Goal: Find contact information: Find contact information

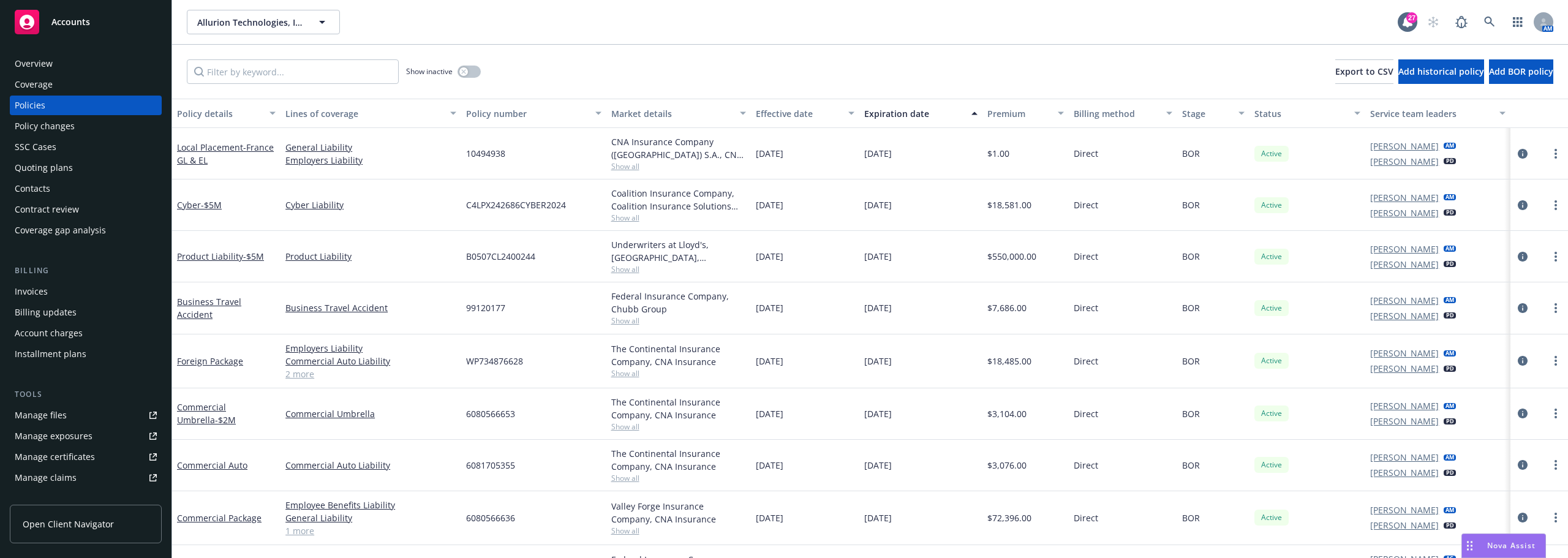
click at [264, 27] on span "Allurion Technologies, Inc." at bounding box center [250, 22] width 106 height 13
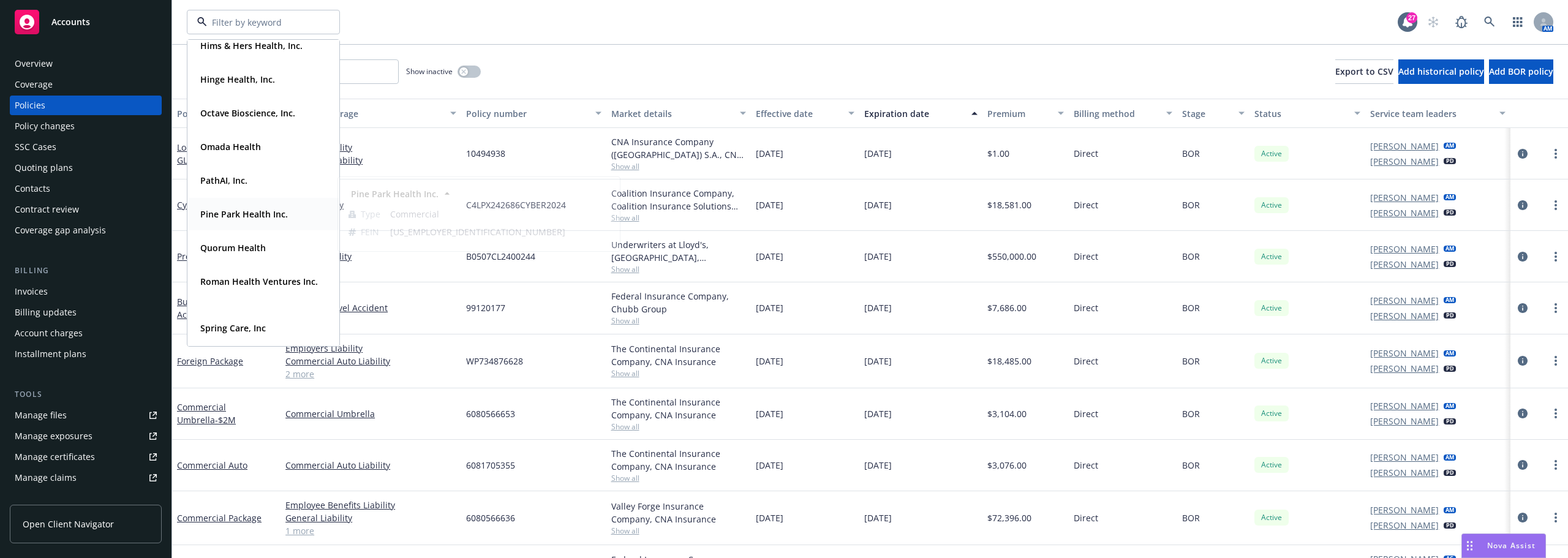
click at [254, 203] on div "Pine Park Health Inc. Type Commercial FEIN 85-0619777" at bounding box center [264, 214] width 151 height 32
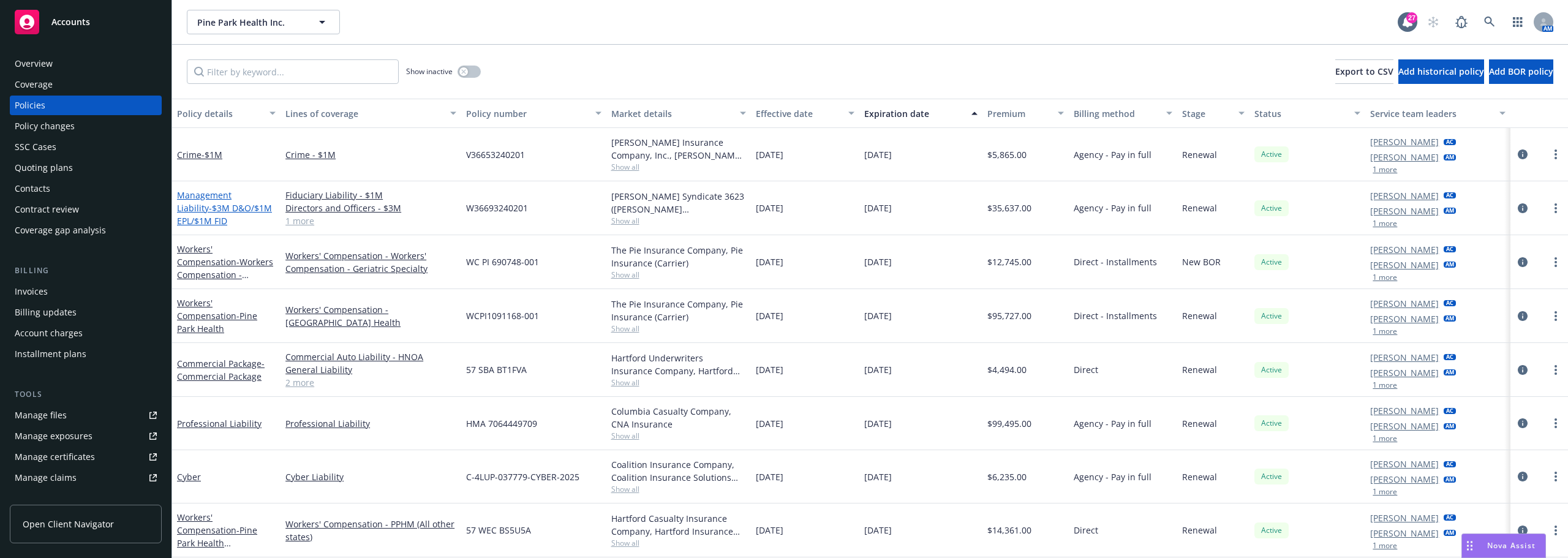
scroll to position [52, 0]
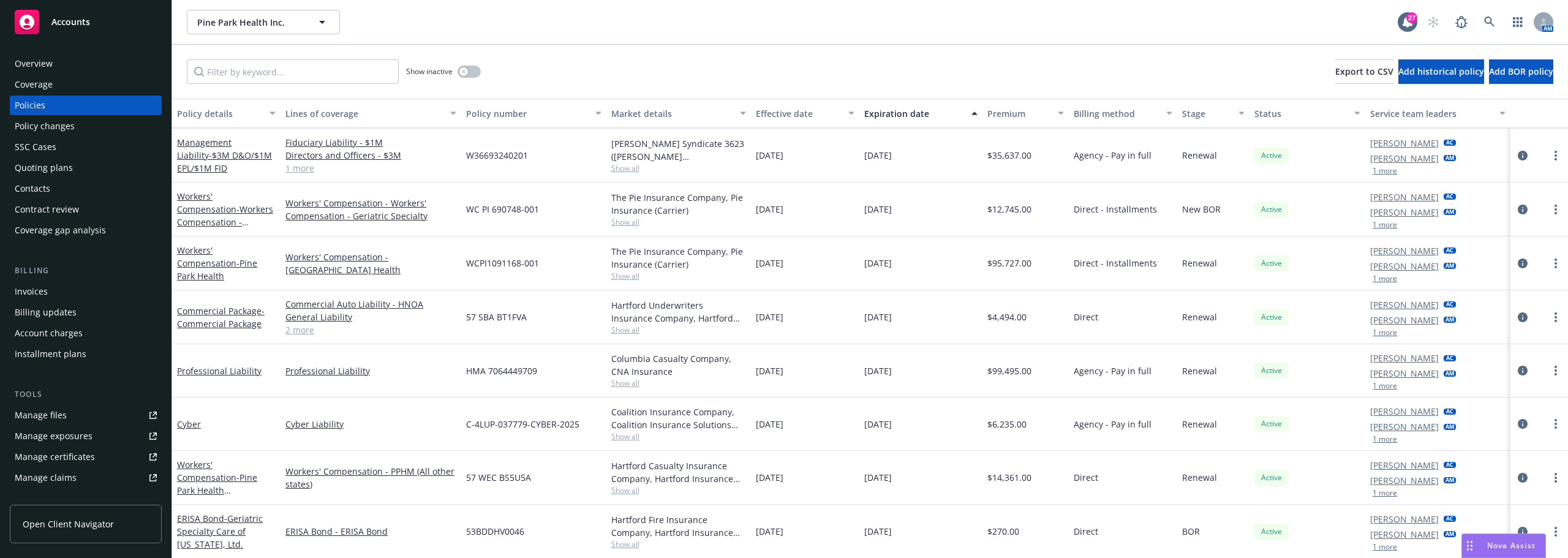
click at [598, 19] on div "Pine Park Health Inc. Pine Park Health Inc." at bounding box center [792, 22] width 1211 height 24
click at [234, 266] on span "- Pine Park Health" at bounding box center [217, 269] width 80 height 24
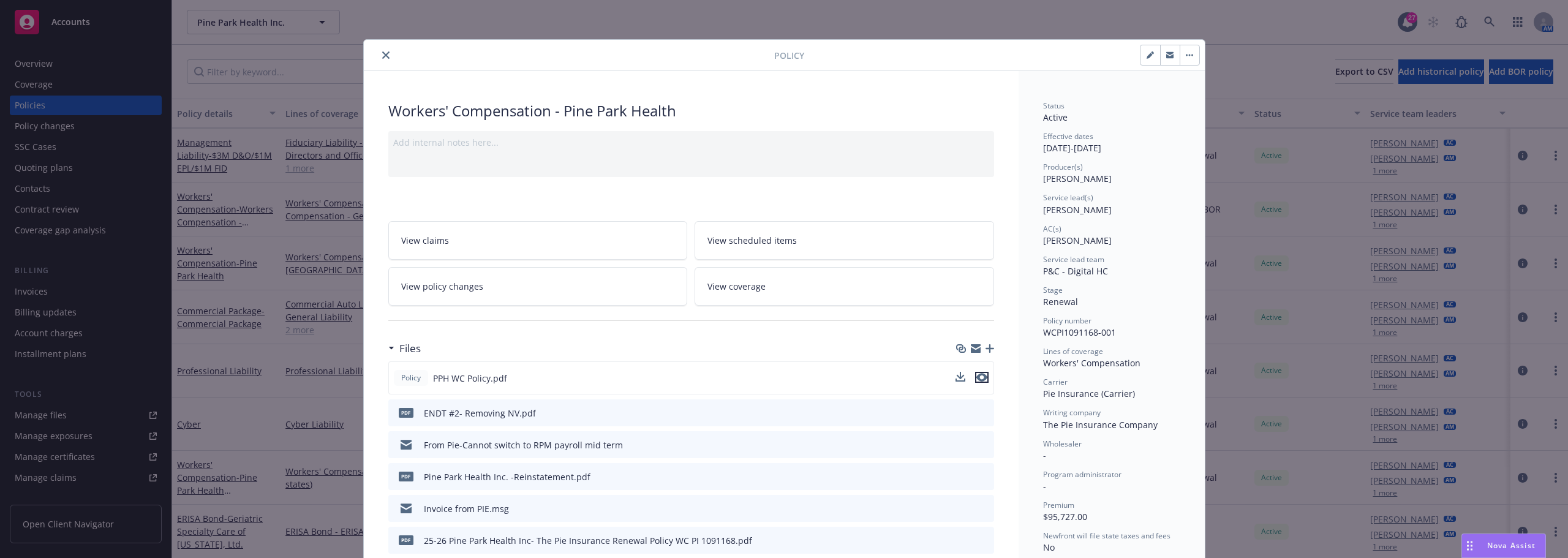
click at [981, 375] on icon "preview file" at bounding box center [982, 377] width 11 height 9
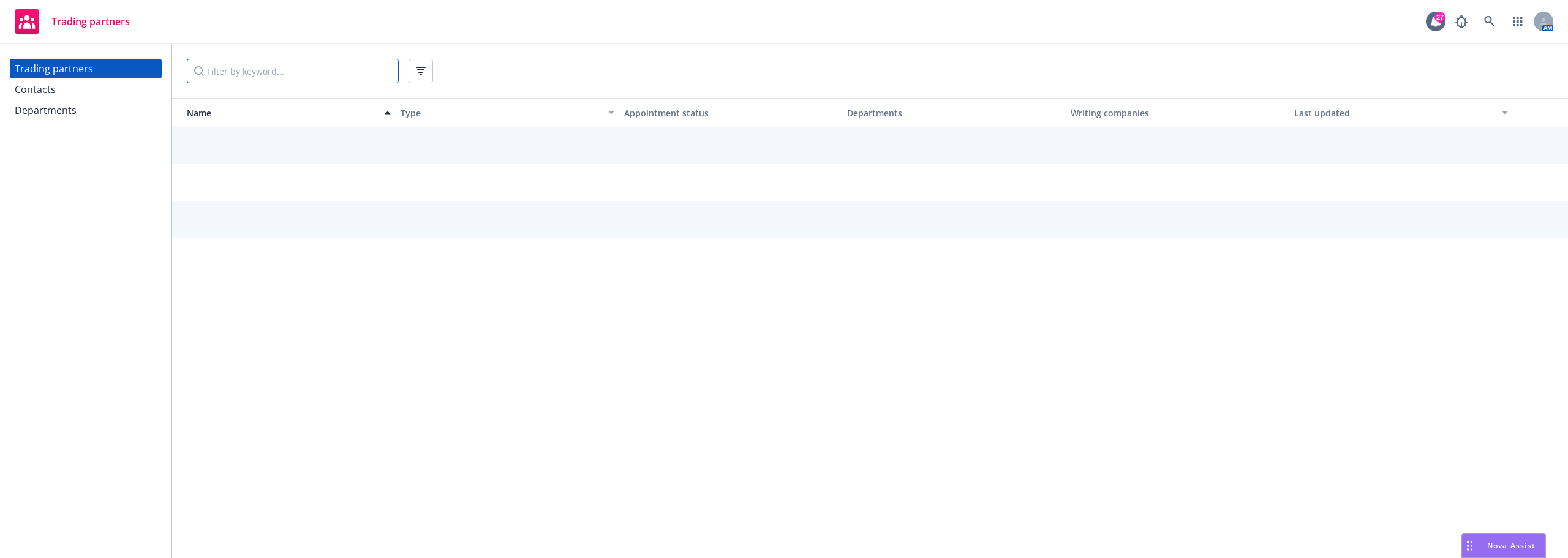
click at [306, 83] on input "Filter by keyword..." at bounding box center [293, 70] width 212 height 24
drag, startPoint x: 310, startPoint y: 75, endPoint x: 150, endPoint y: 66, distance: 160.3
click at [156, 69] on div "Trading partners Contacts Departments Trading Name Type Appointment status Depa…" at bounding box center [784, 301] width 1568 height 514
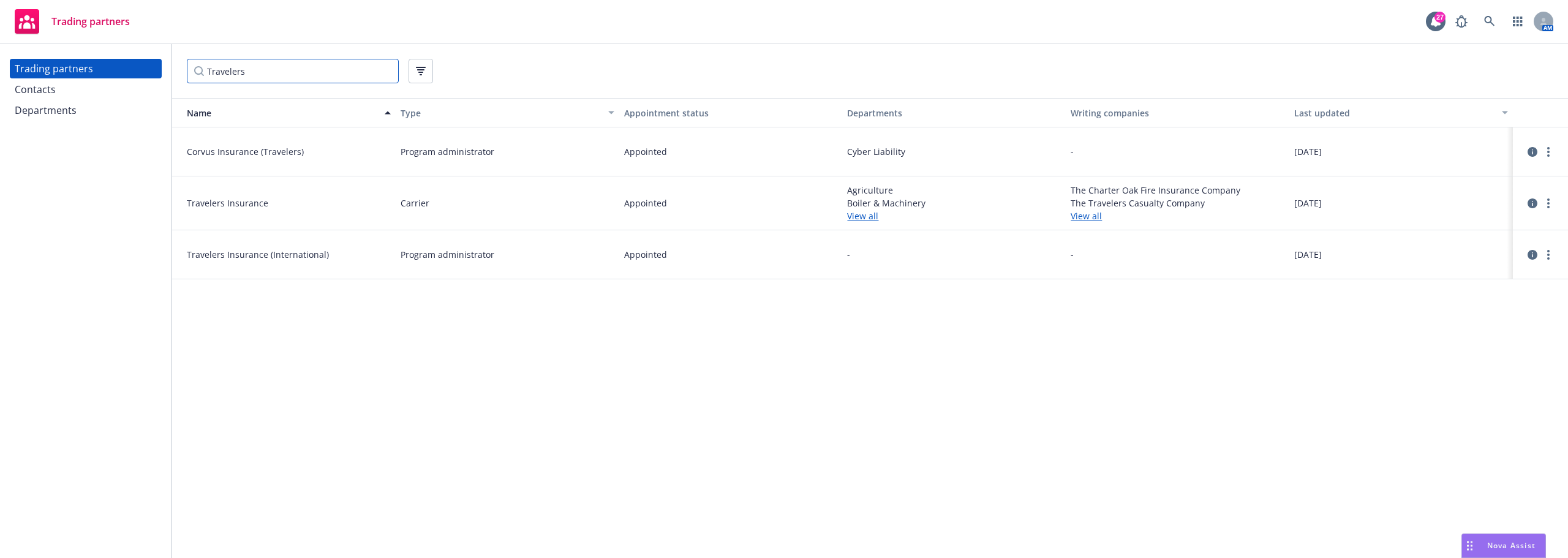
type input "Travelers"
click at [80, 89] on div "Contacts" at bounding box center [86, 89] width 142 height 19
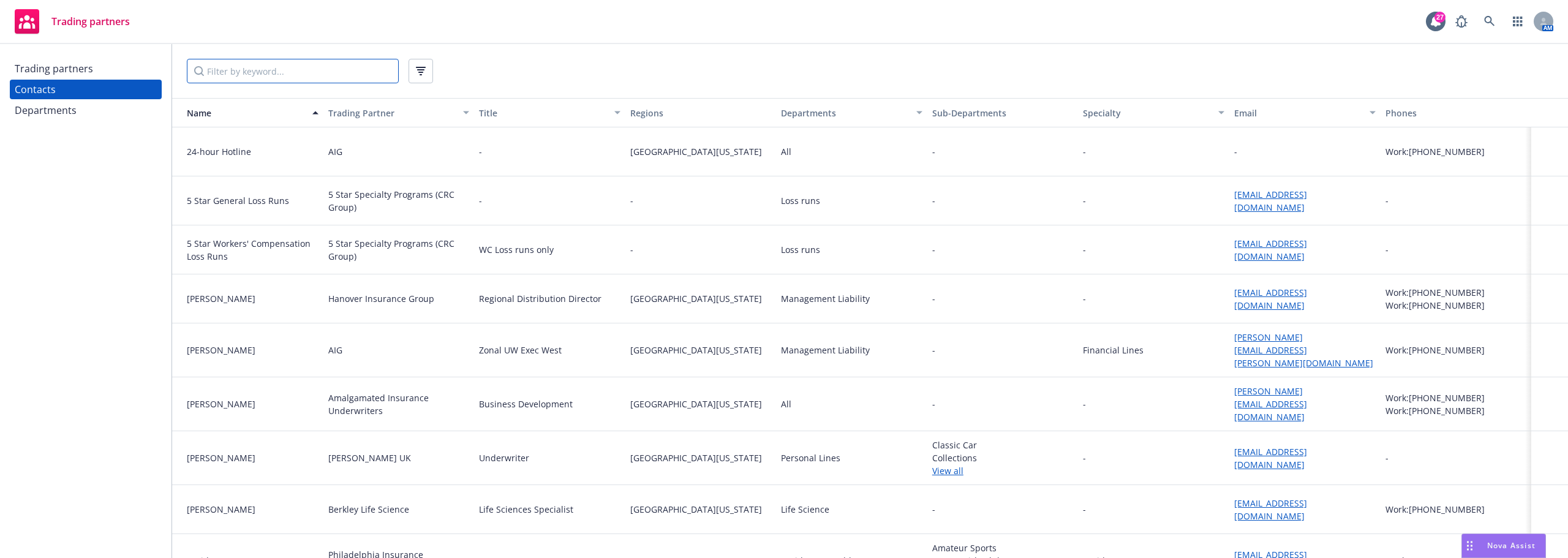
click at [256, 77] on input "Filter by keyword..." at bounding box center [293, 70] width 212 height 24
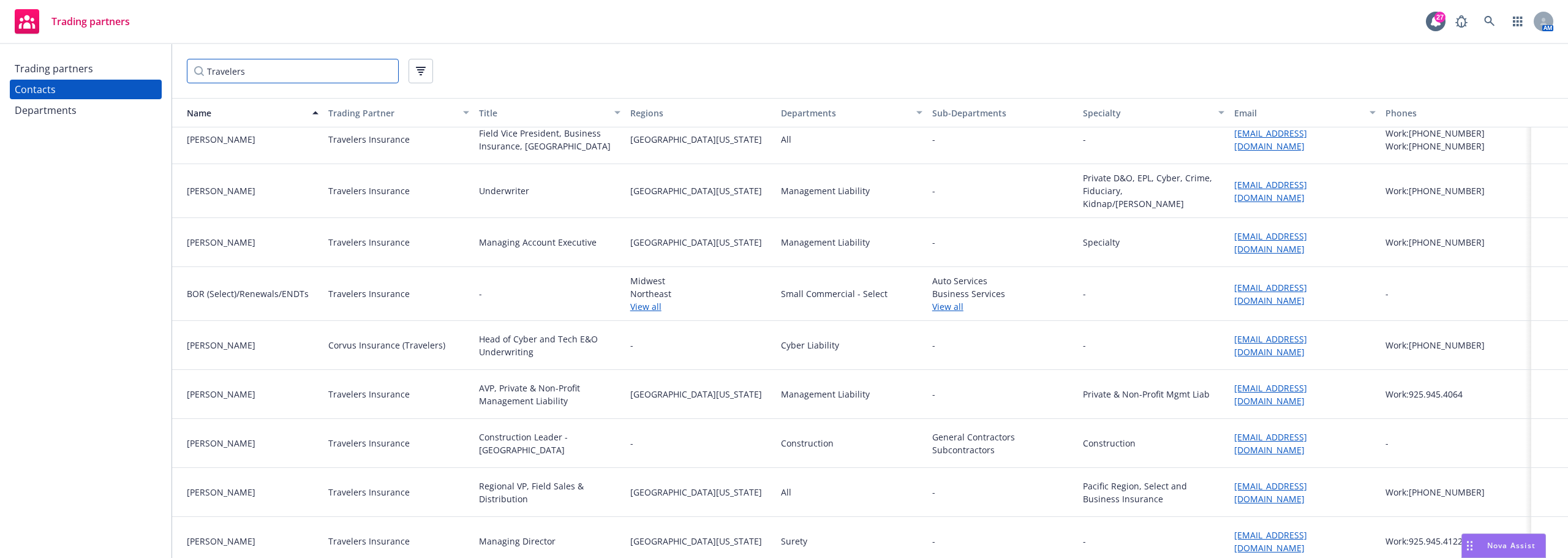
scroll to position [122, 0]
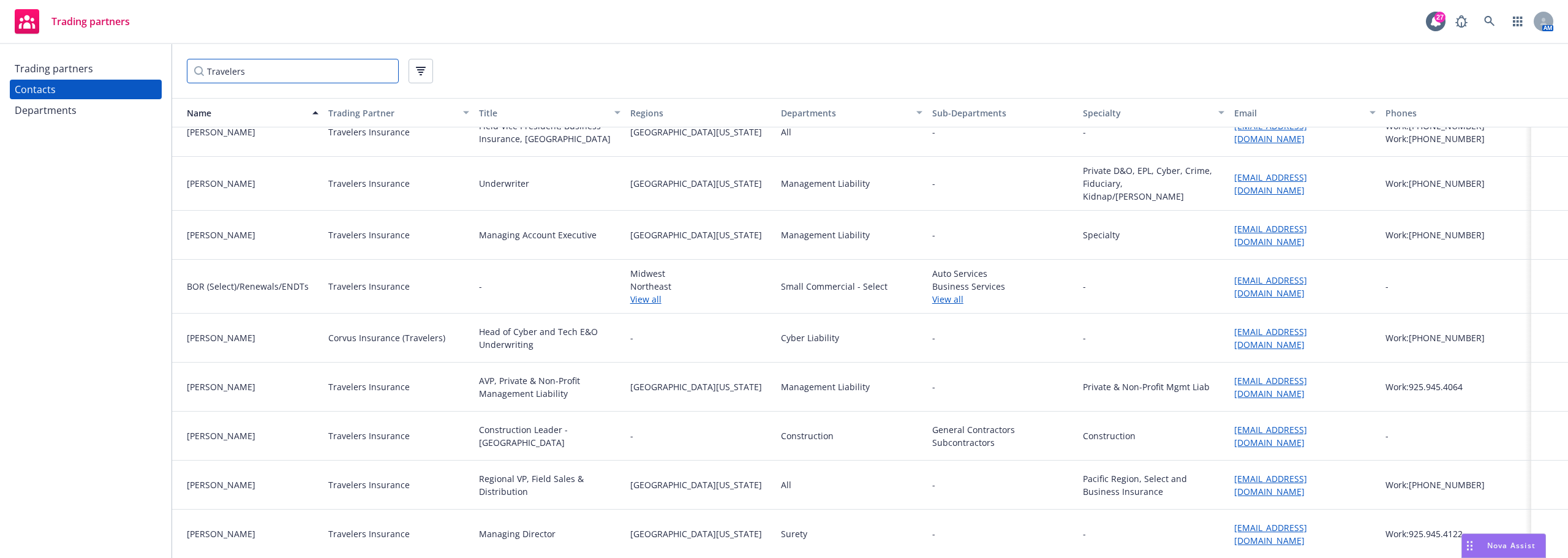
type input "Travelers"
drag, startPoint x: 1350, startPoint y: 283, endPoint x: 1233, endPoint y: 281, distance: 117.0
click at [1216, 284] on div "BOR (Select)/Renewals/ENDTs Travelers Insurance - Midwest Northeast View all Sm…" at bounding box center [870, 287] width 1396 height 54
copy div "[EMAIL_ADDRESS][DOMAIN_NAME]"
click at [1529, 538] on div "Nova Assist" at bounding box center [1504, 546] width 84 height 23
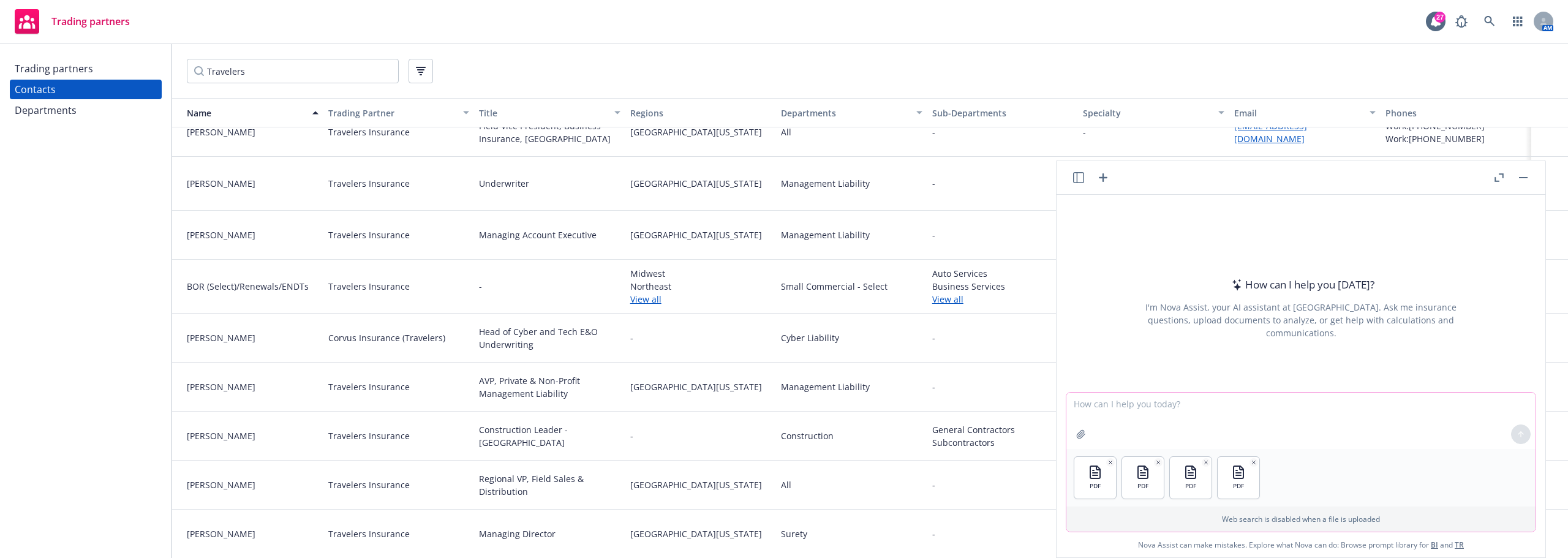
click at [1180, 406] on textarea at bounding box center [1301, 421] width 469 height 56
type textarea "a"
type textarea "Is the Converge quote similar in terms of coverage as what [PERSON_NAME] is quo…"
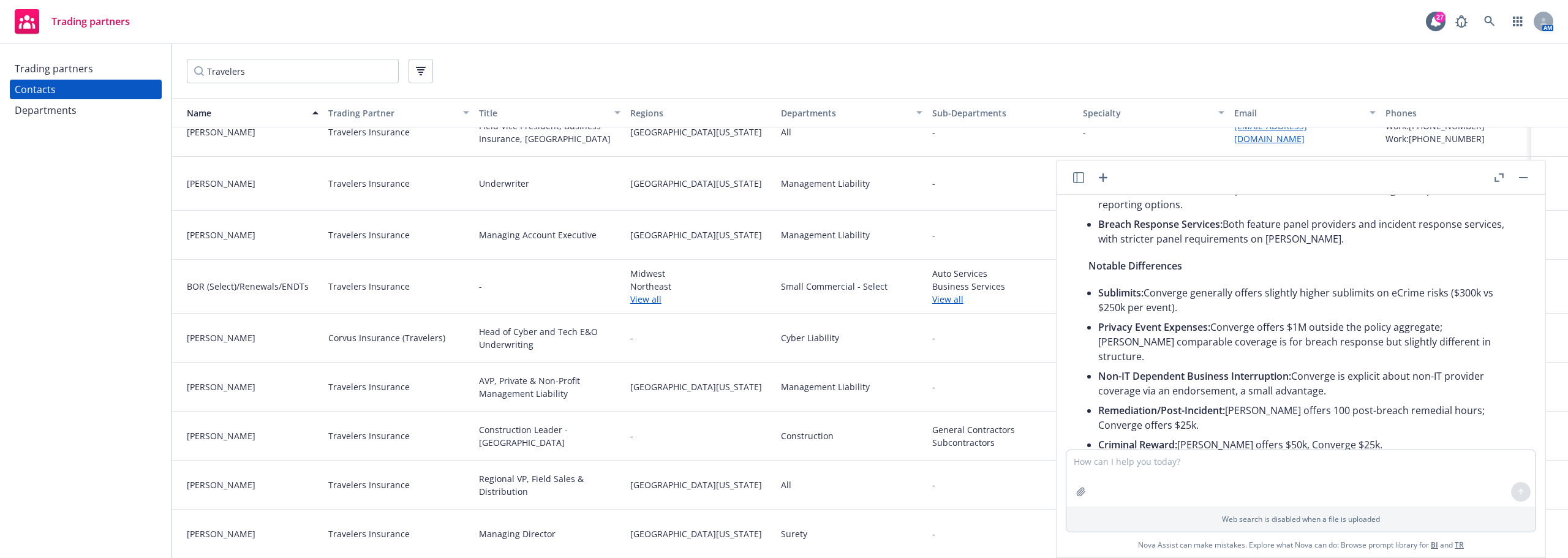
scroll to position [388, 0]
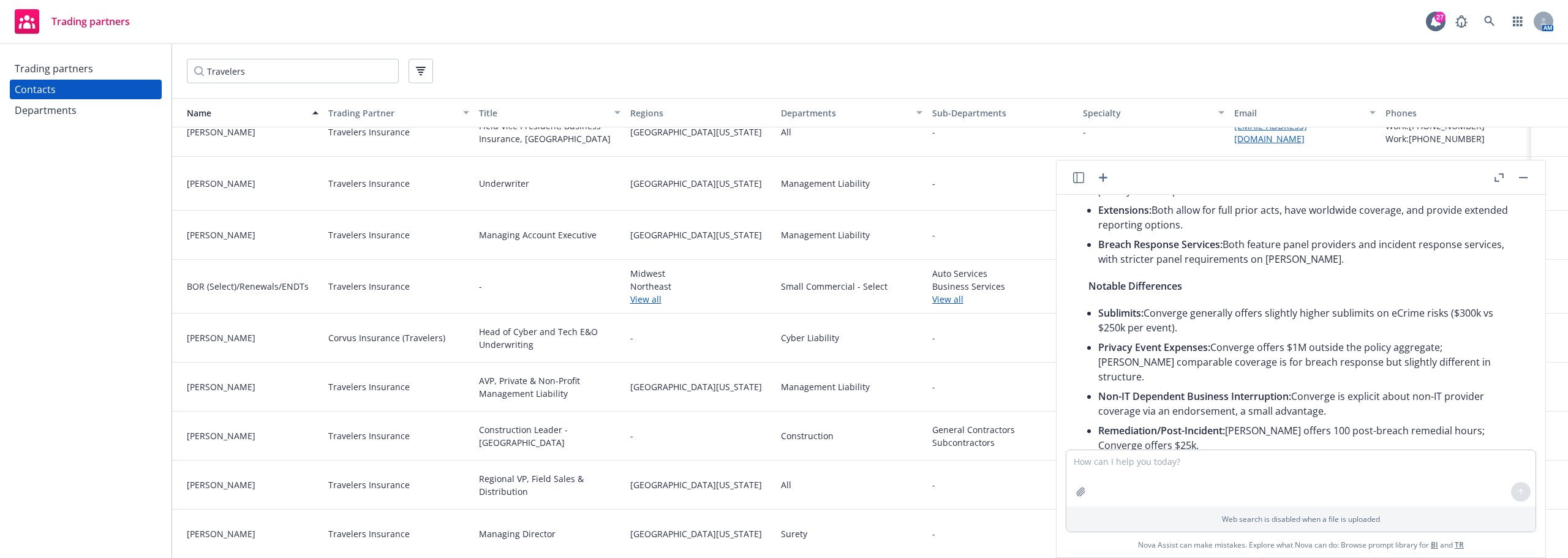
click at [1202, 365] on li "Privacy Event Expenses: Converge offers $1M outside the policy aggregate; [PERS…" at bounding box center [1306, 362] width 415 height 49
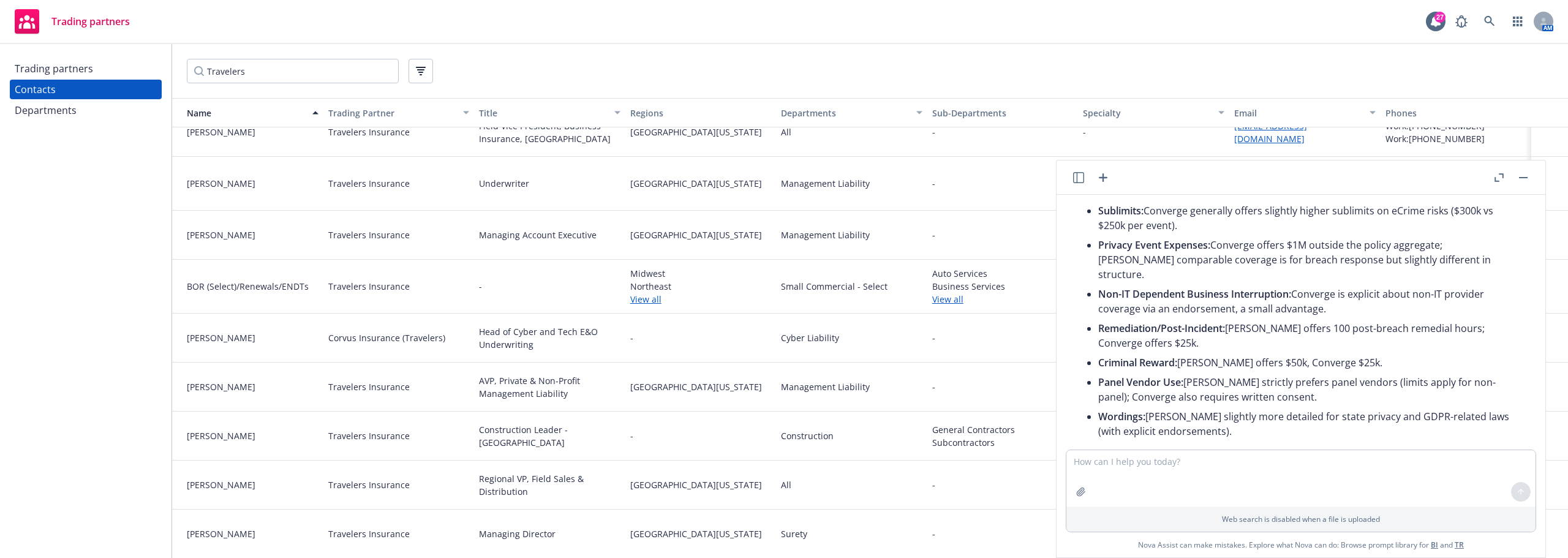
scroll to position [633, 0]
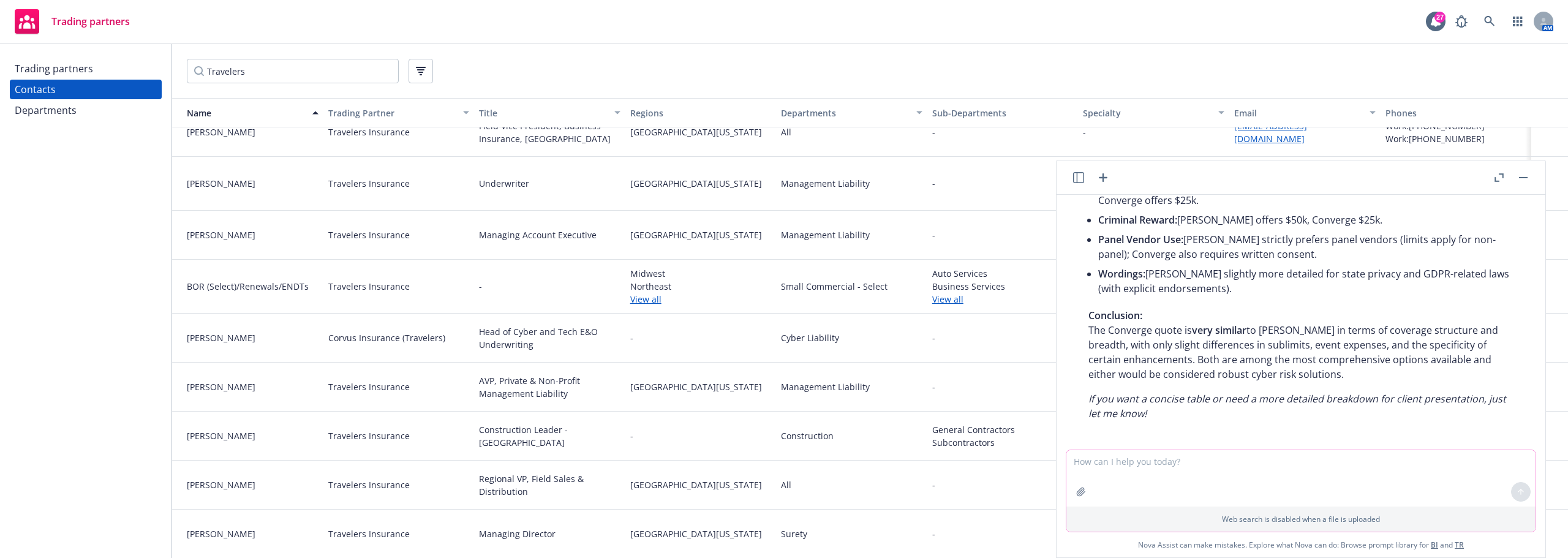
click at [1205, 455] on textarea at bounding box center [1301, 478] width 469 height 56
type textarea "W"
type textarea "Are there concerning exclusions?"
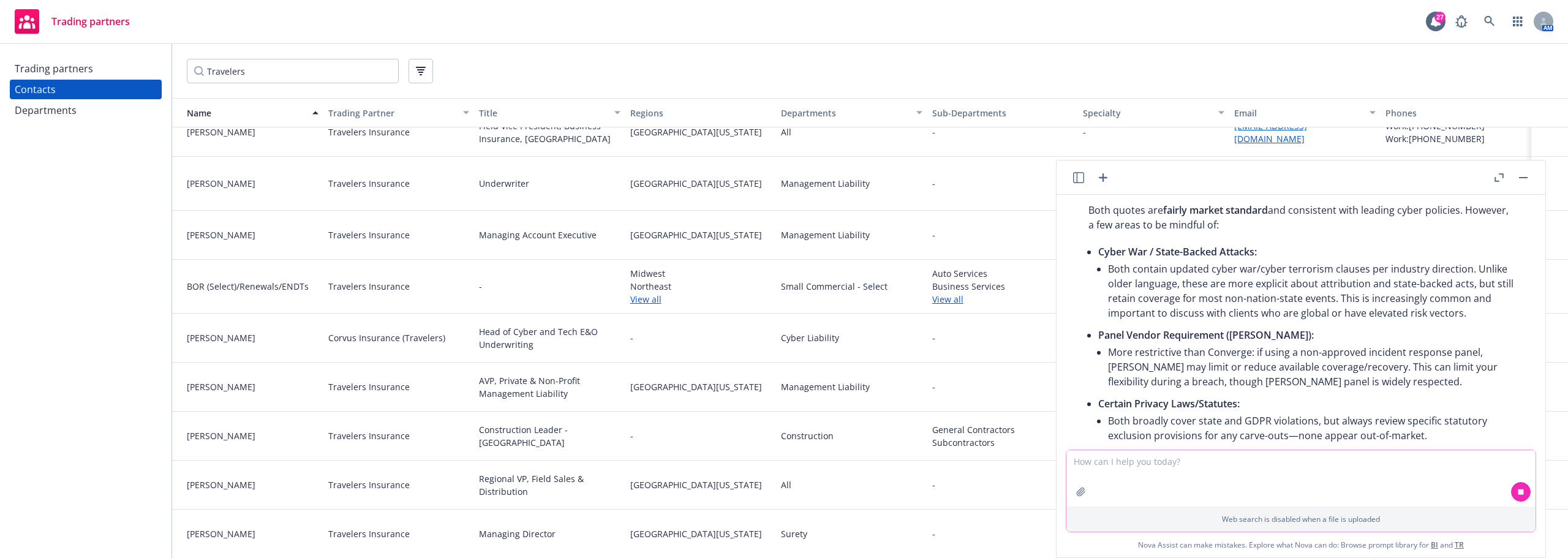
scroll to position [1372, 0]
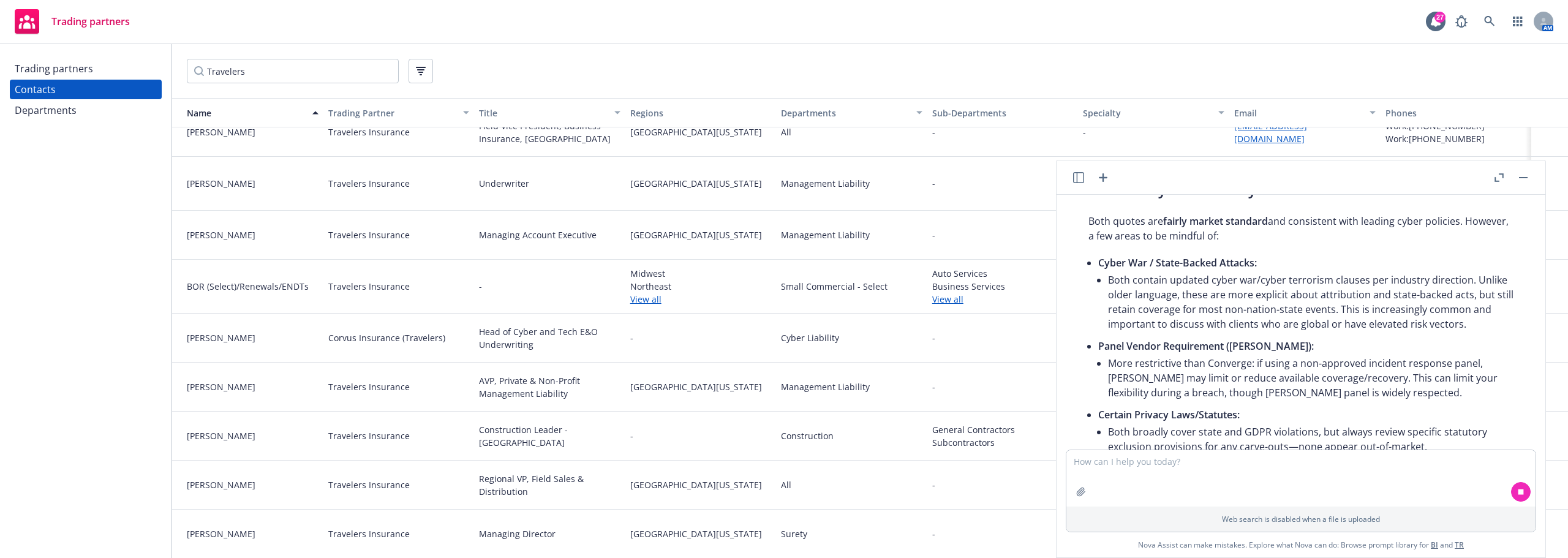
click at [1079, 316] on div "Here’s an overview of exclusions found in both the Converge and [PERSON_NAME] q…" at bounding box center [1301, 325] width 450 height 1171
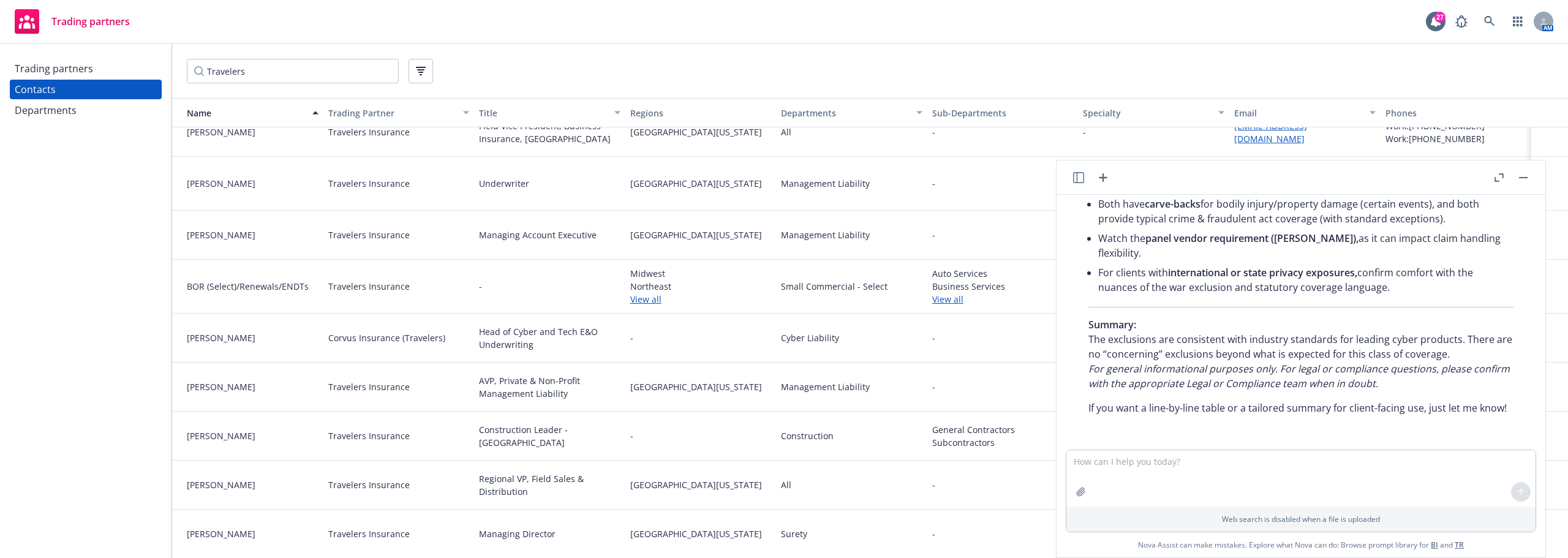
scroll to position [1971, 0]
click at [1180, 468] on textarea at bounding box center [1301, 478] width 469 height 56
type textarea "Is data collection or pixel tracking excluded?"
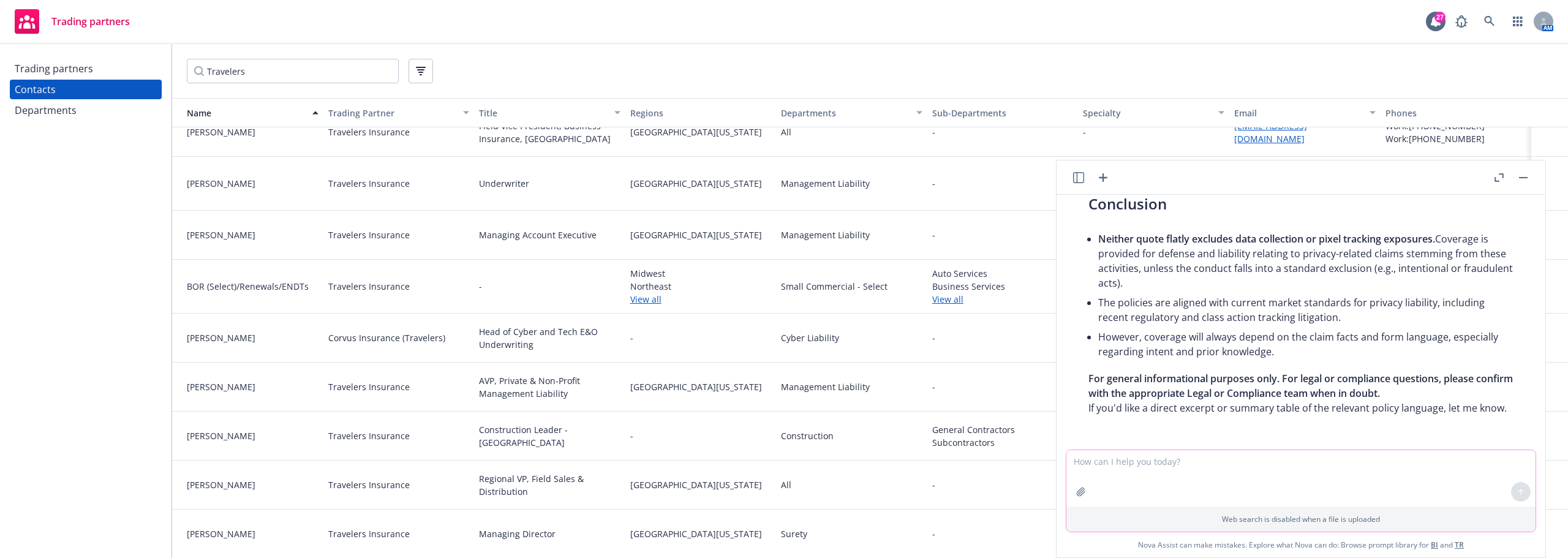
scroll to position [2796, 0]
click at [1261, 382] on p "For general informational purposes only. For legal or compliance questions, ple…" at bounding box center [1301, 393] width 425 height 44
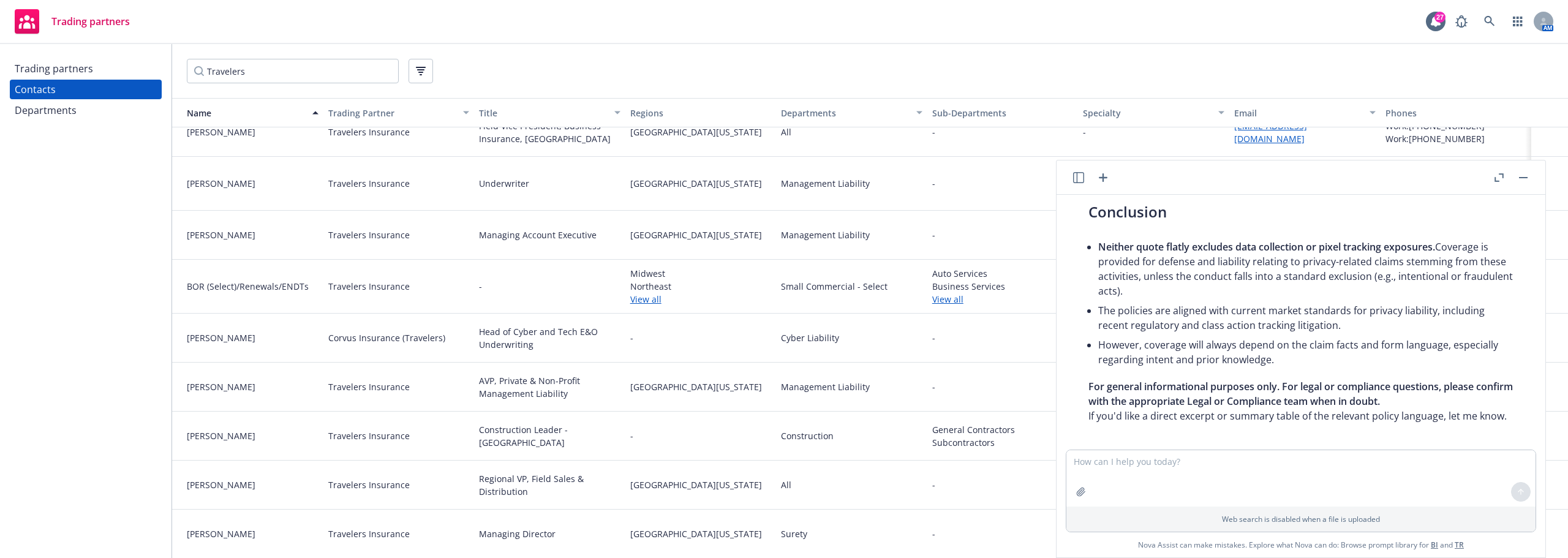
scroll to position [2490, 0]
